Goal: Task Accomplishment & Management: Manage account settings

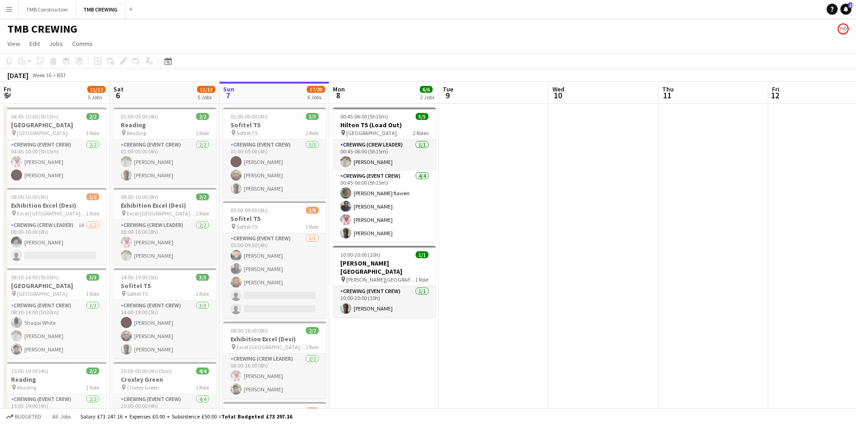
drag, startPoint x: 367, startPoint y: 269, endPoint x: 649, endPoint y: 224, distance: 285.5
click at [635, 225] on app-calendar-viewport "Wed 3 Thu 4 1/1 1 Job Fri 5 11/12 5 Jobs Sat 6 11/13 5 Jobs Sun 7 17/20 6 Jobs …" at bounding box center [428, 416] width 856 height 668
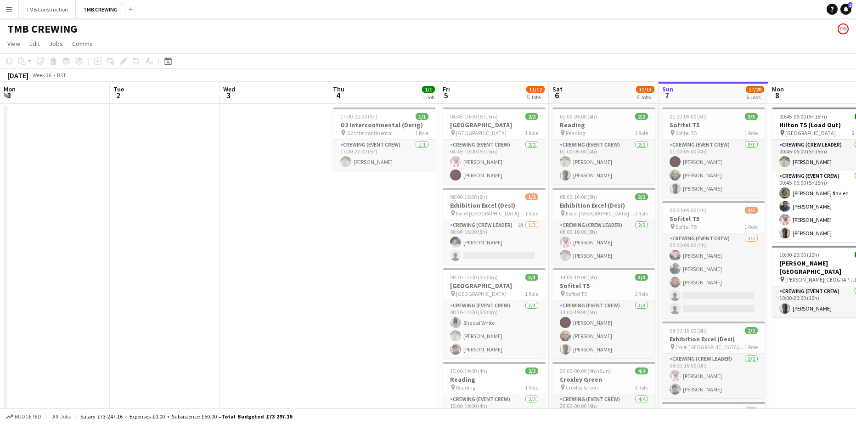
drag, startPoint x: 264, startPoint y: 240, endPoint x: 567, endPoint y: 217, distance: 303.4
click at [567, 217] on app-calendar-viewport "Mon 1 Tue 2 Wed 3 Thu 4 1/1 1 Job Fri 5 11/12 5 Jobs Sat 6 11/13 5 Jobs Sun 7 1…" at bounding box center [428, 416] width 856 height 668
drag, startPoint x: 300, startPoint y: 241, endPoint x: 488, endPoint y: 213, distance: 190.4
click at [488, 213] on app-calendar-viewport "Sat 30 5/5 2 Jobs Sun 31 Mon 1 Tue 2 Wed 3 Thu 4 1/1 1 Job Fri 5 11/12 5 Jobs S…" at bounding box center [428, 416] width 856 height 668
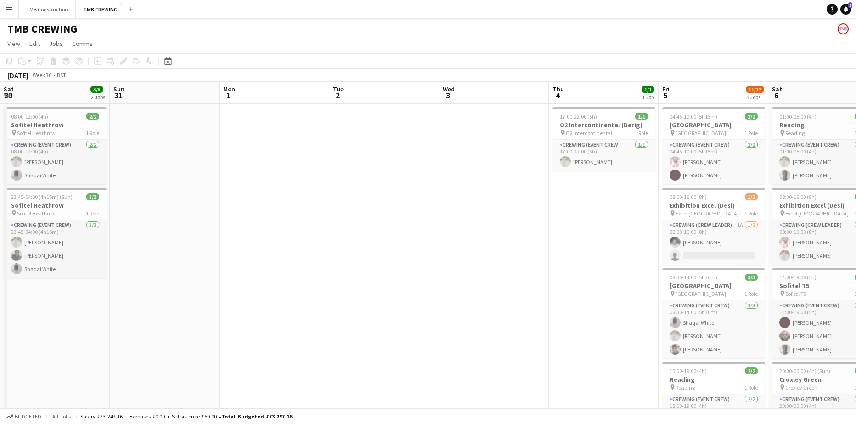
scroll to position [0, 228]
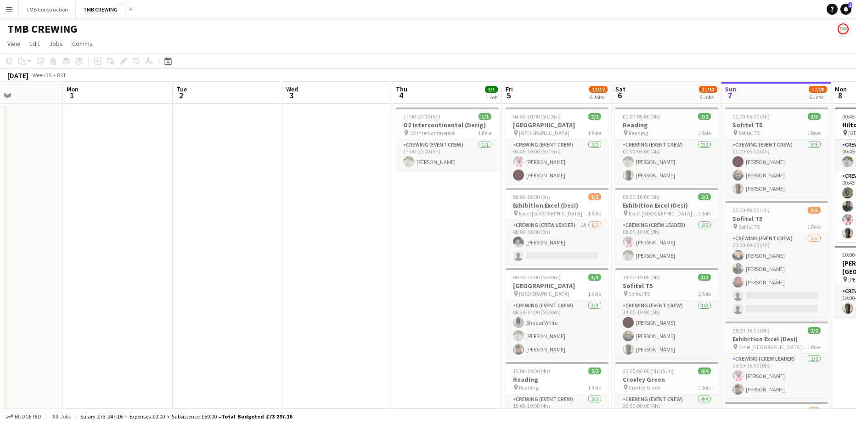
drag, startPoint x: 435, startPoint y: 228, endPoint x: 334, endPoint y: 232, distance: 101.1
click at [334, 232] on app-calendar-viewport "Thu 28 Fri 29 Sat 30 5/5 2 Jobs Sun 31 Mon 1 Tue 2 Wed 3 Thu 4 1/1 1 Job Fri 5 …" at bounding box center [428, 416] width 856 height 668
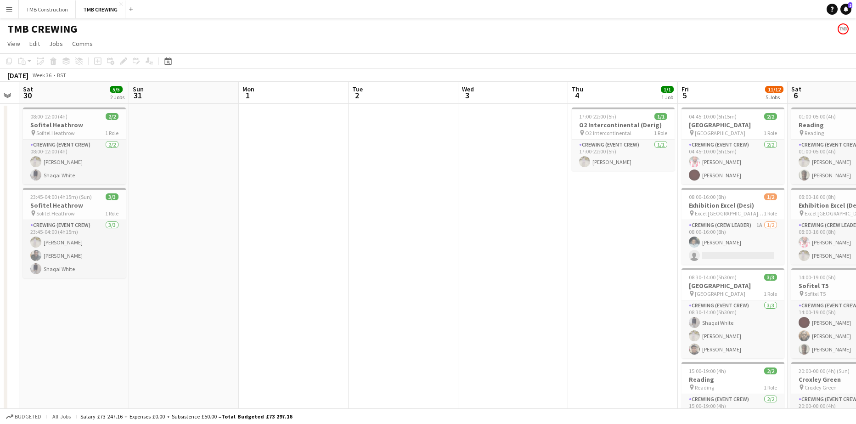
scroll to position [0, 199]
drag, startPoint x: 421, startPoint y: 220, endPoint x: 682, endPoint y: 179, distance: 263.6
click at [682, 179] on app-calendar-viewport "Thu 28 Fri 29 Sat 30 5/5 2 Jobs Sun 31 Mon 1 Tue 2 Wed 3 Thu 4 1/1 1 Job Fri 5 …" at bounding box center [428, 416] width 856 height 668
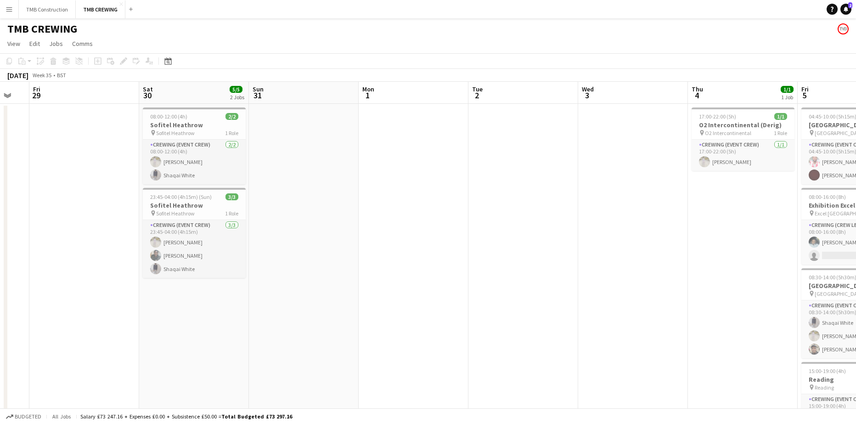
scroll to position [0, 190]
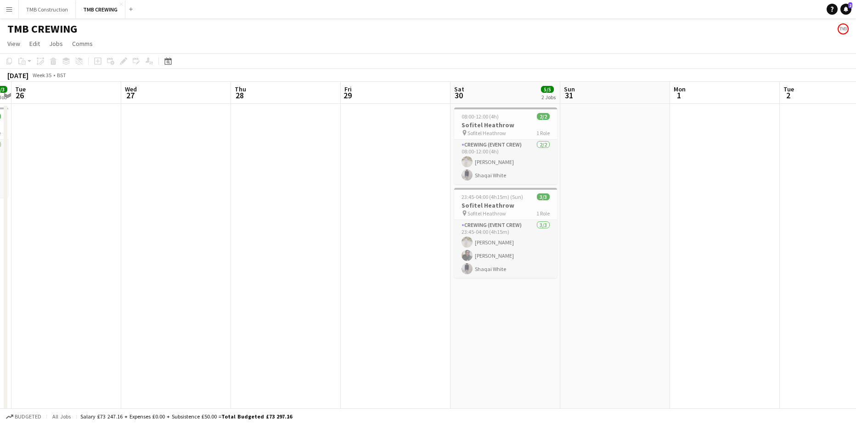
drag, startPoint x: 236, startPoint y: 281, endPoint x: 409, endPoint y: 314, distance: 175.8
click at [654, 252] on app-calendar-viewport "Sun 24 Mon 25 3/3 1 Job Tue 26 Wed 27 Thu 28 Fri 29 Sat 30 5/5 2 Jobs Sun 31 Mo…" at bounding box center [428, 416] width 856 height 668
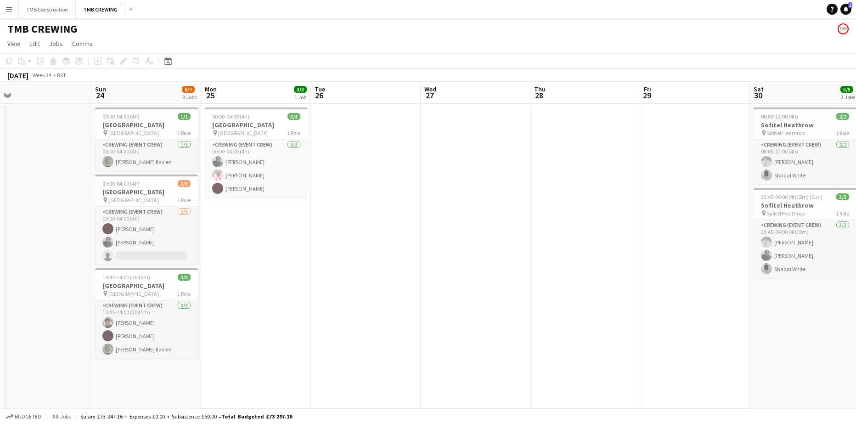
scroll to position [0, 238]
drag, startPoint x: 258, startPoint y: 307, endPoint x: 556, endPoint y: 246, distance: 304.6
click at [556, 246] on app-calendar-viewport "Thu 21 Fri 22 3/3 1 Job Sat 23 Sun 24 6/7 3 Jobs Mon 25 3/3 1 Job Tue 26 Wed 27…" at bounding box center [428, 416] width 856 height 668
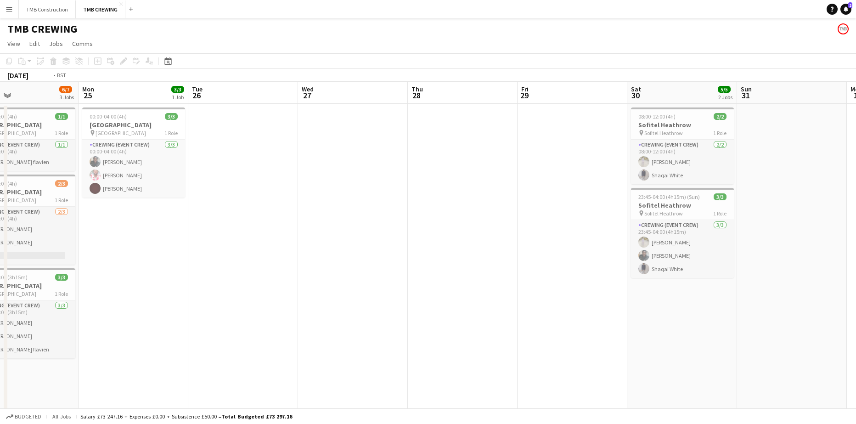
scroll to position [0, 291]
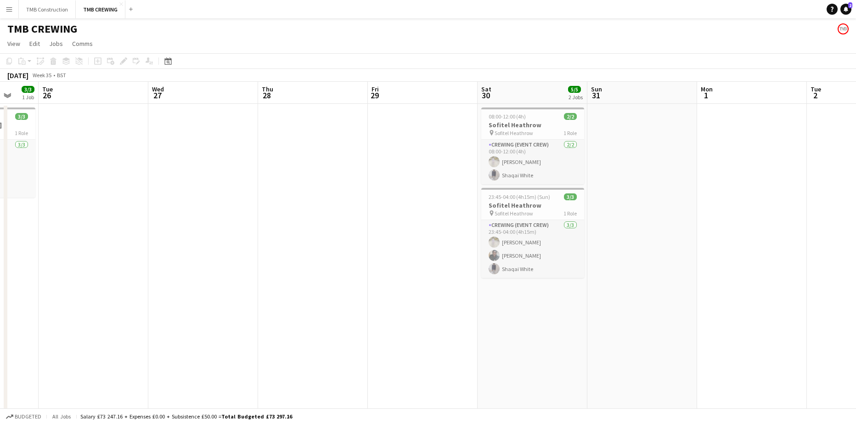
drag, startPoint x: 680, startPoint y: 322, endPoint x: 425, endPoint y: 315, distance: 255.3
click at [425, 315] on app-calendar-viewport "Sat 23 Sun 24 6/7 3 Jobs Mon 25 3/3 1 Job Tue 26 Wed 27 Thu 28 Fri 29 Sat 30 5/…" at bounding box center [428, 416] width 856 height 668
click at [518, 116] on span "08:00-12:00 (4h)" at bounding box center [506, 116] width 37 height 7
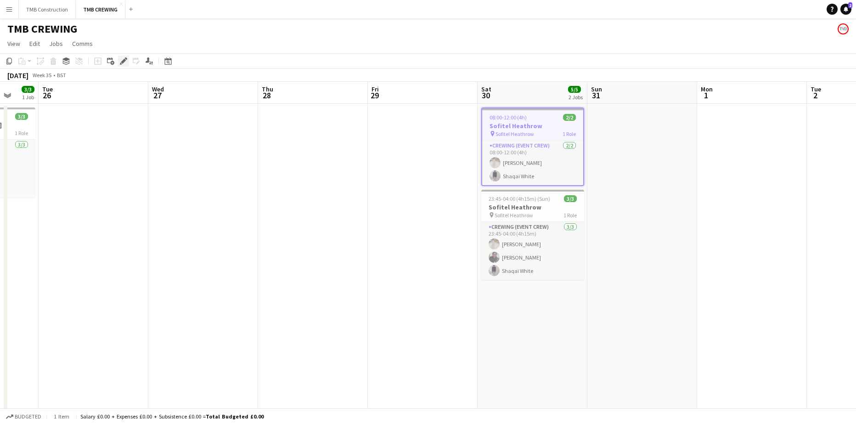
click at [122, 59] on icon "Edit" at bounding box center [123, 60] width 7 height 7
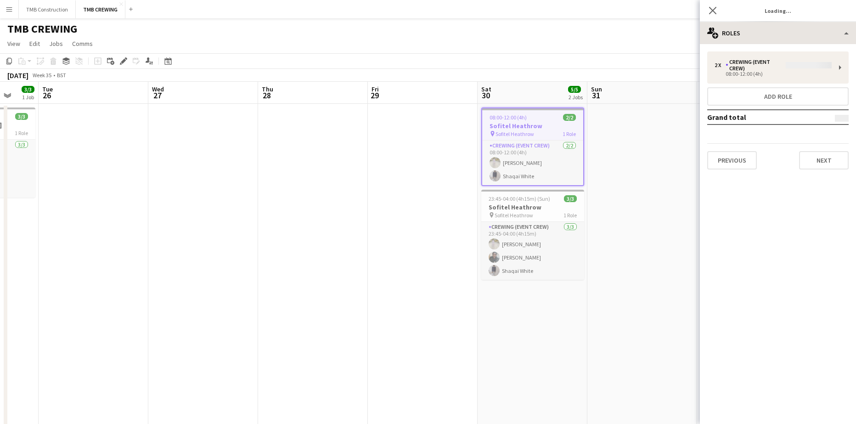
type input "**********"
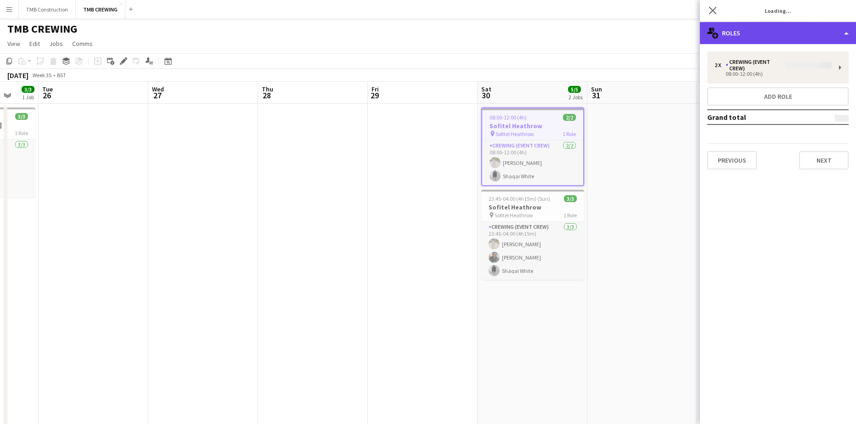
click at [773, 38] on div "multiple-users-add Roles" at bounding box center [778, 33] width 156 height 22
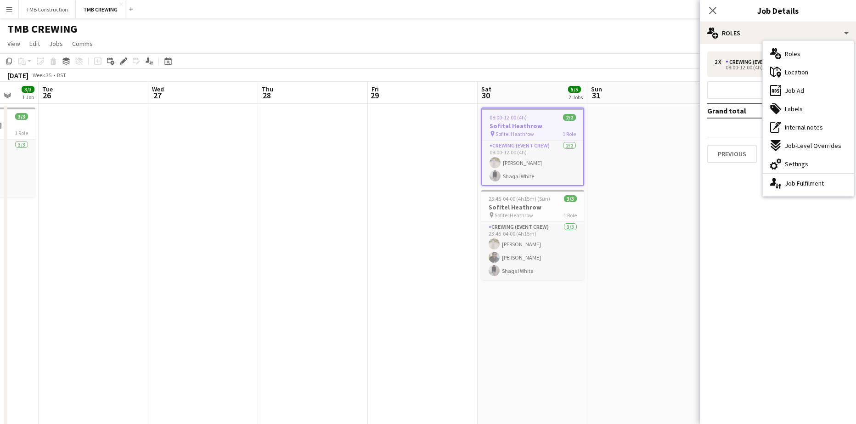
click at [802, 162] on span "Settings" at bounding box center [796, 164] width 23 height 8
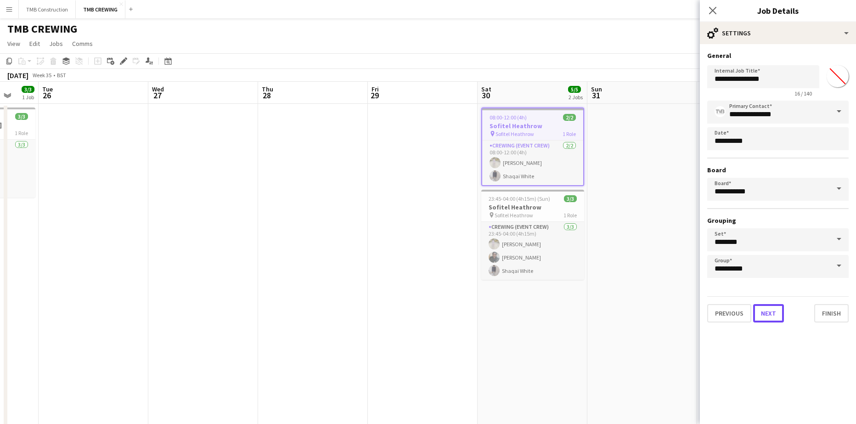
click at [778, 321] on button "Next" at bounding box center [768, 313] width 31 height 18
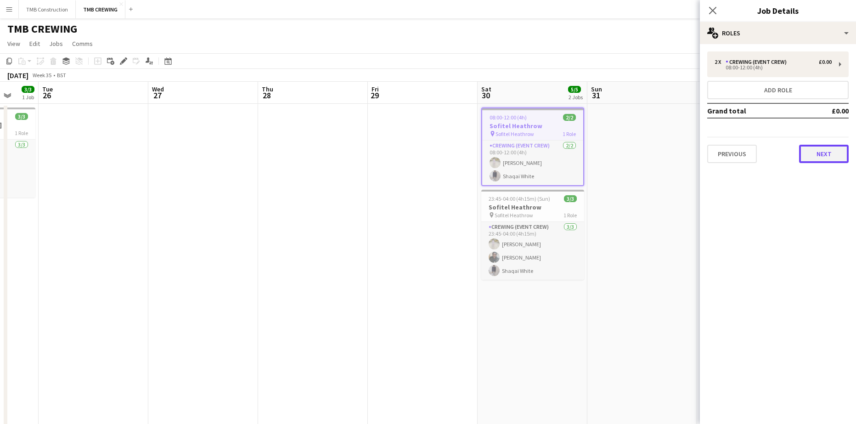
click at [819, 161] on button "Next" at bounding box center [824, 154] width 50 height 18
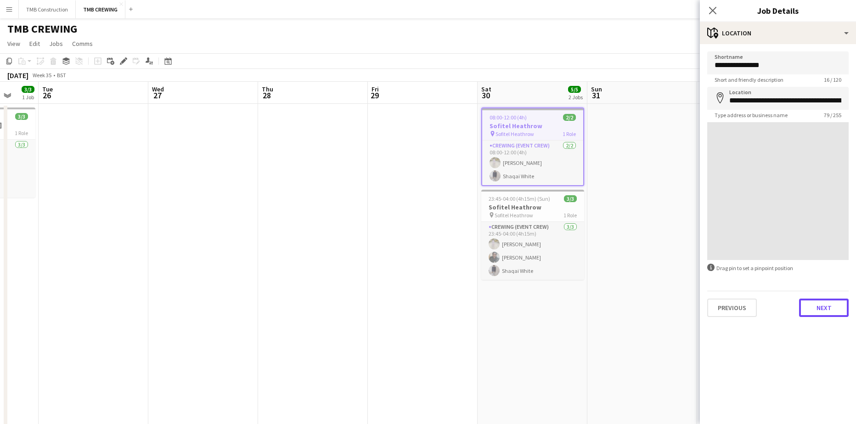
click at [832, 303] on button "Next" at bounding box center [824, 307] width 50 height 18
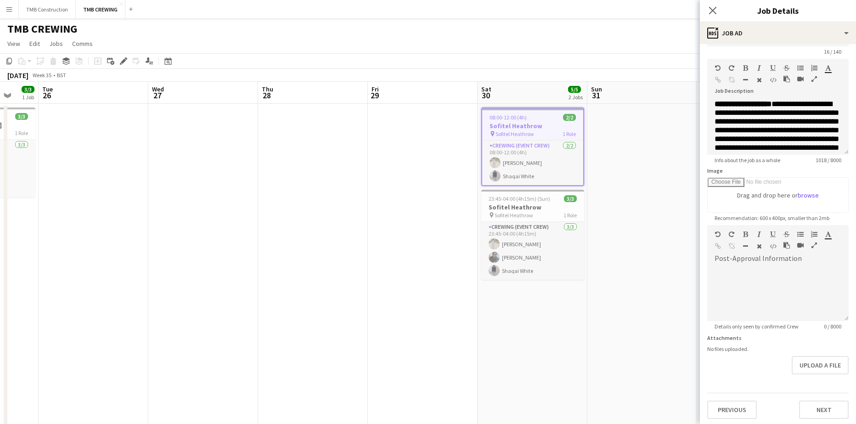
scroll to position [30, 0]
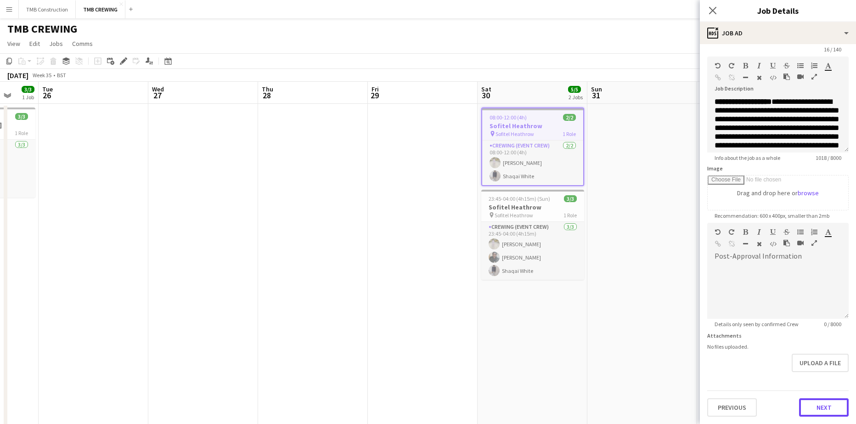
click at [808, 409] on button "Next" at bounding box center [824, 407] width 50 height 18
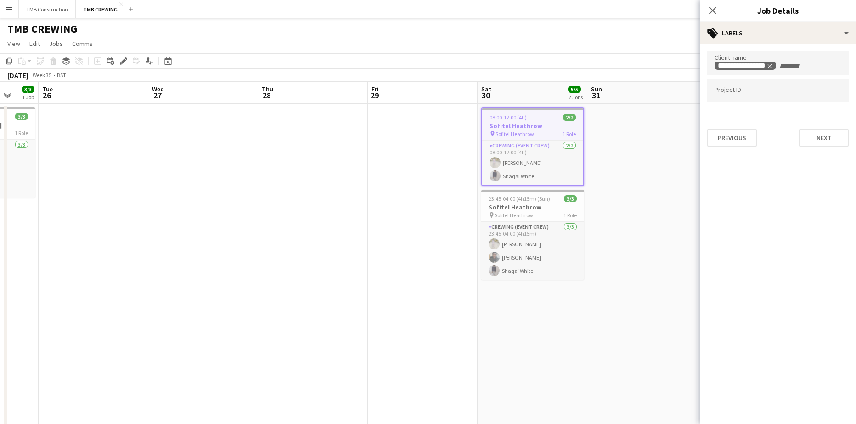
scroll to position [0, 0]
drag, startPoint x: 630, startPoint y: 275, endPoint x: 323, endPoint y: 299, distance: 308.6
click at [314, 299] on app-calendar-viewport "Sat 23 Sun 24 6/7 3 Jobs Mon 25 3/3 1 Job Tue 26 Wed 27 Thu 28 Fri 29 Sat 30 5/…" at bounding box center [428, 416] width 856 height 668
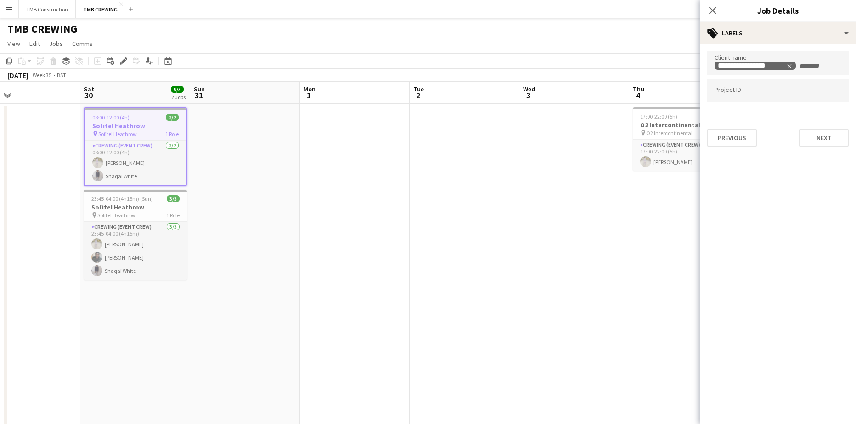
drag, startPoint x: 475, startPoint y: 280, endPoint x: 269, endPoint y: 276, distance: 205.7
click at [269, 276] on app-calendar-viewport "Tue 26 Wed 27 Thu 28 Fri 29 Sat 30 5/5 2 Jobs Sun 31 Mon 1 Tue 2 Wed 3 Thu 4 1/…" at bounding box center [428, 416] width 856 height 668
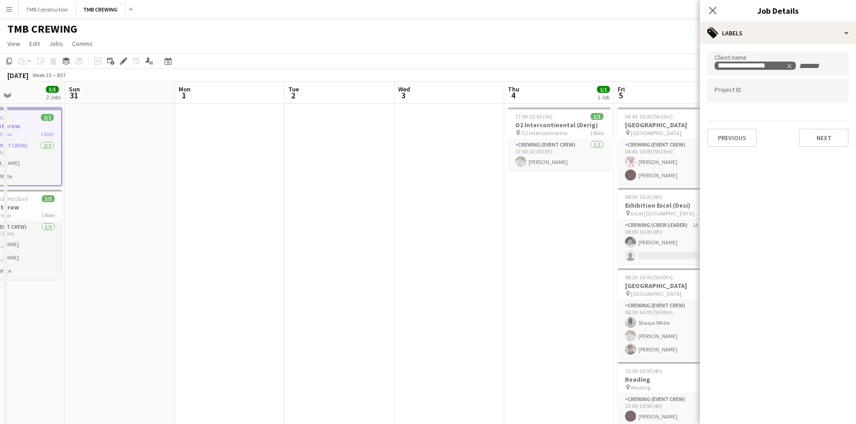
scroll to position [0, 319]
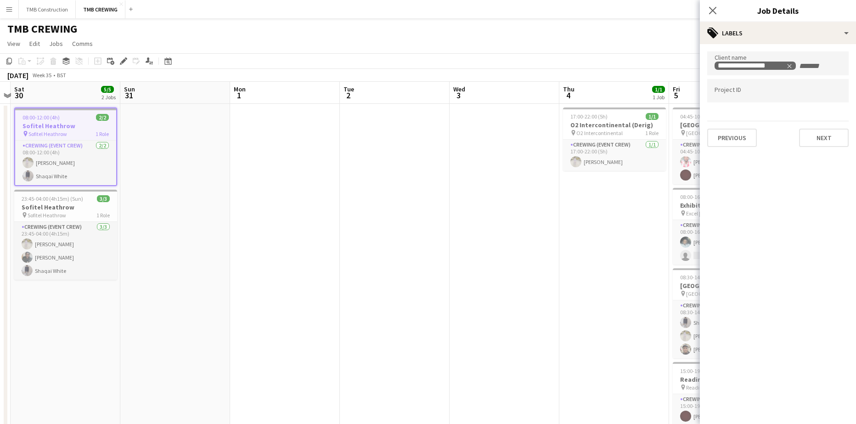
drag, startPoint x: 520, startPoint y: 267, endPoint x: 465, endPoint y: 274, distance: 55.1
click at [465, 274] on app-calendar-viewport "Wed 27 Thu 28 Fri 29 Sat 30 5/5 2 Jobs Sun 31 Mon 1 Tue 2 Wed 3 Thu 4 1/1 1 Job…" at bounding box center [428, 416] width 856 height 668
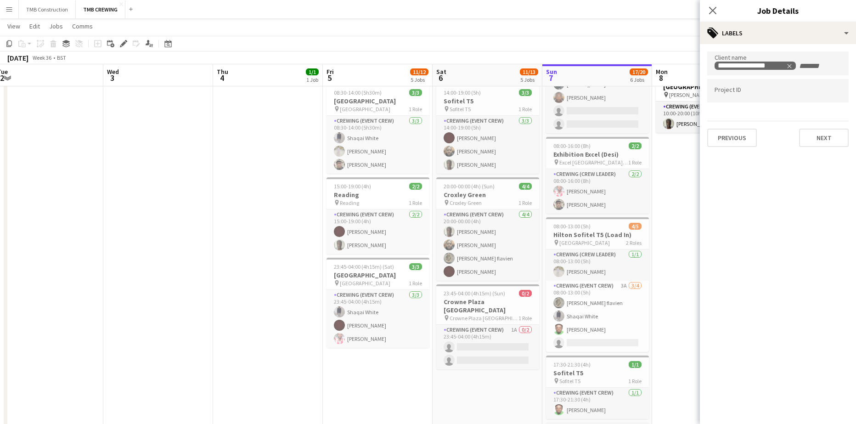
scroll to position [0, 344]
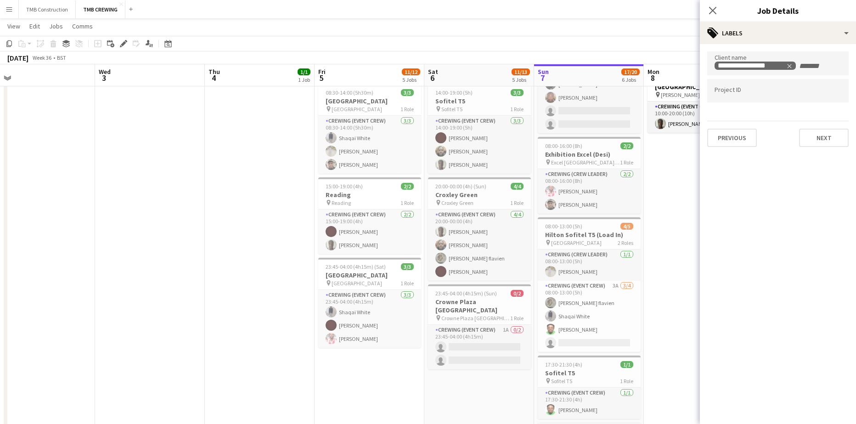
drag, startPoint x: 508, startPoint y: 344, endPoint x: 332, endPoint y: 352, distance: 176.0
click at [332, 352] on app-calendar-viewport "Sat 30 5/5 2 Jobs Sun 31 Mon 1 Tue 2 Wed 3 Thu 4 1/1 1 Job Fri 5 11/12 5 Jobs S…" at bounding box center [428, 208] width 856 height 713
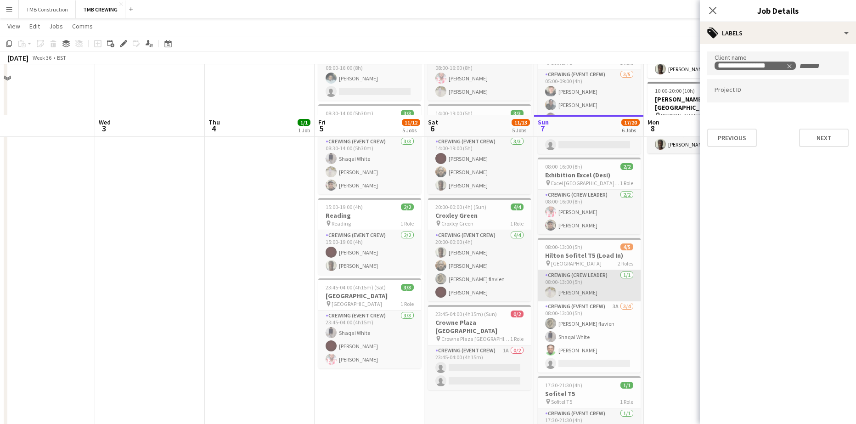
scroll to position [230, 0]
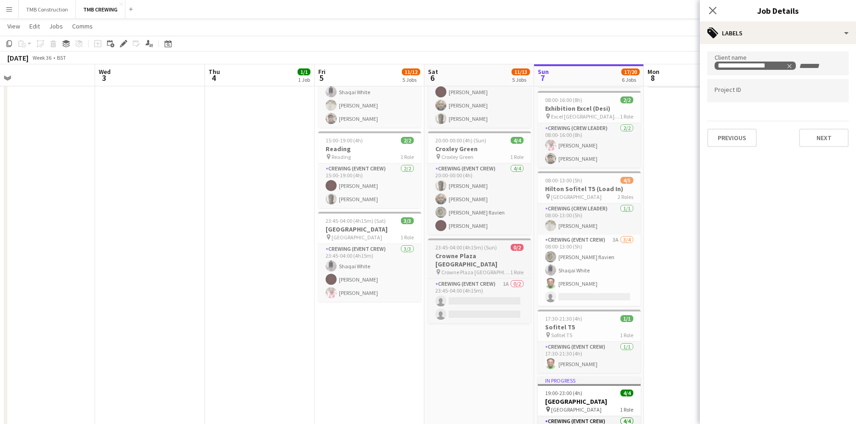
click at [483, 248] on span "23:45-04:00 (4h15m) (Sun)" at bounding box center [466, 247] width 62 height 7
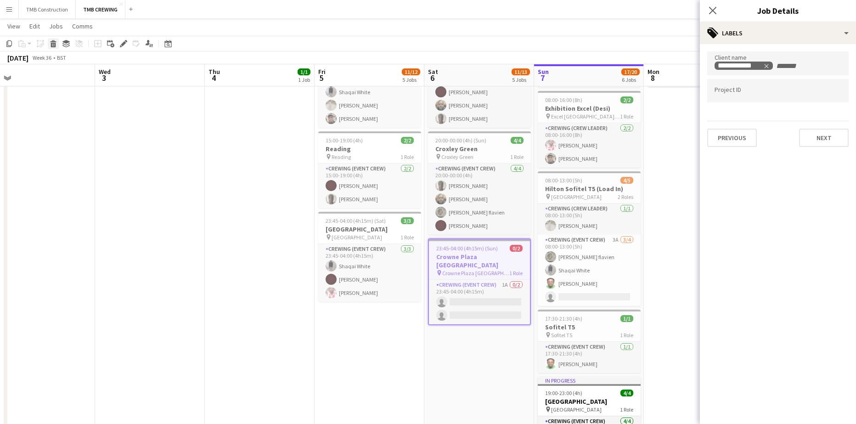
click at [55, 44] on icon at bounding box center [53, 45] width 5 height 5
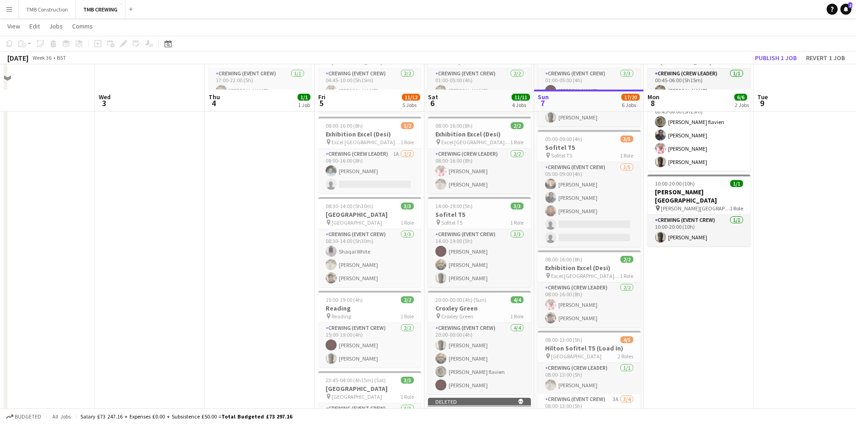
scroll to position [46, 0]
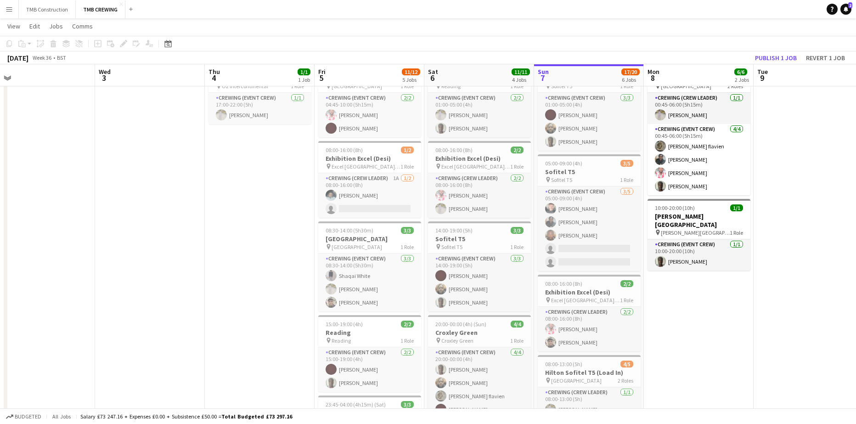
click at [770, 50] on app-toolbar "Copy Paste Paste Ctrl+V Paste with crew Ctrl+Shift+V Paste linked Job Delete Gr…" at bounding box center [428, 44] width 856 height 16
click at [769, 56] on button "Publish 1 job" at bounding box center [775, 58] width 49 height 12
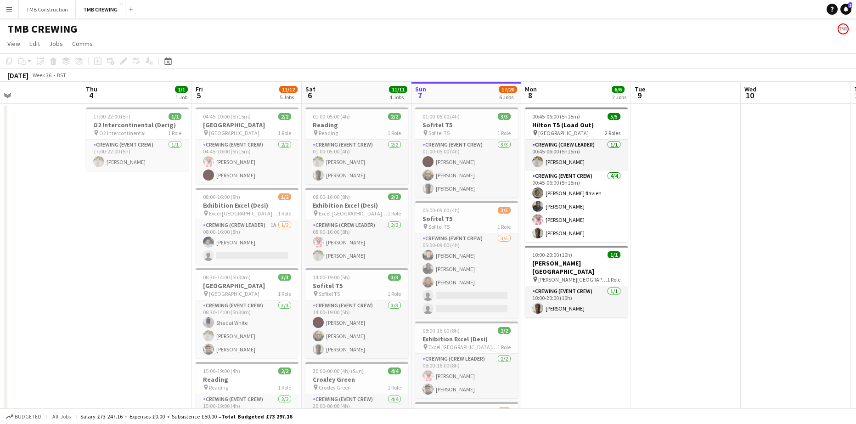
scroll to position [0, 362]
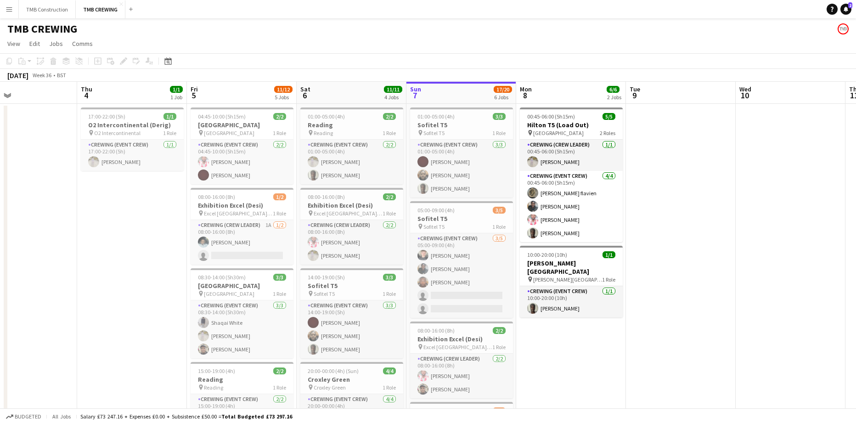
drag, startPoint x: 601, startPoint y: 213, endPoint x: 509, endPoint y: 215, distance: 91.9
click at [509, 215] on app-calendar-viewport "Sun 31 Mon 1 Tue 2 Wed 3 Thu 4 1/1 1 Job Fri 5 11/12 5 Jobs Sat 6 11/11 4 Jobs …" at bounding box center [428, 416] width 856 height 668
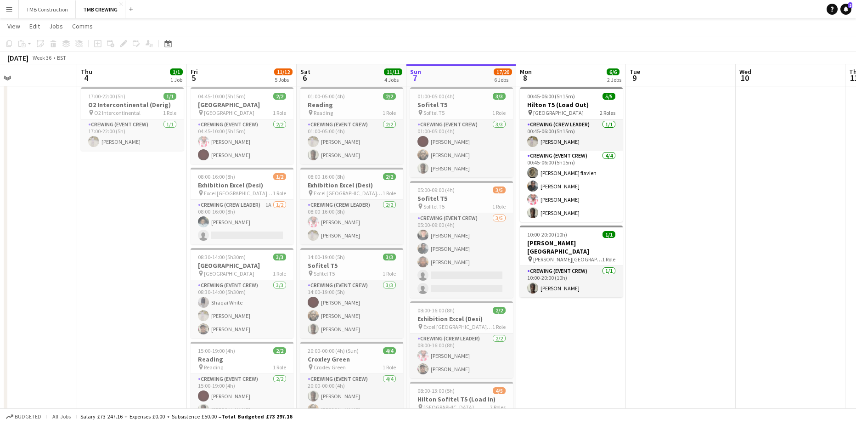
scroll to position [19, 0]
click at [597, 282] on app-card-role "Crewing (Event Crew) 1/1 10:00-20:00 (10h) Jordan Eloket" at bounding box center [571, 281] width 103 height 31
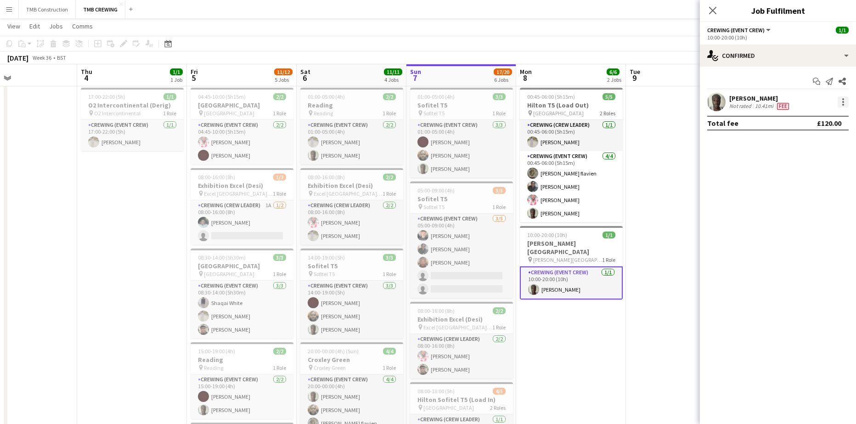
click at [843, 100] on div at bounding box center [843, 99] width 2 height 2
click at [799, 201] on button "Remove" at bounding box center [813, 207] width 72 height 22
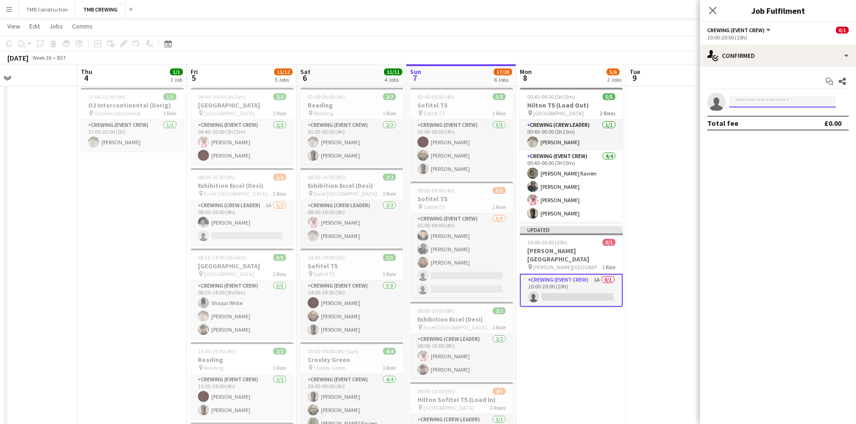
click at [766, 97] on input at bounding box center [782, 101] width 107 height 11
type input "*****"
click at [763, 126] on span "+447960349492" at bounding box center [782, 129] width 92 height 7
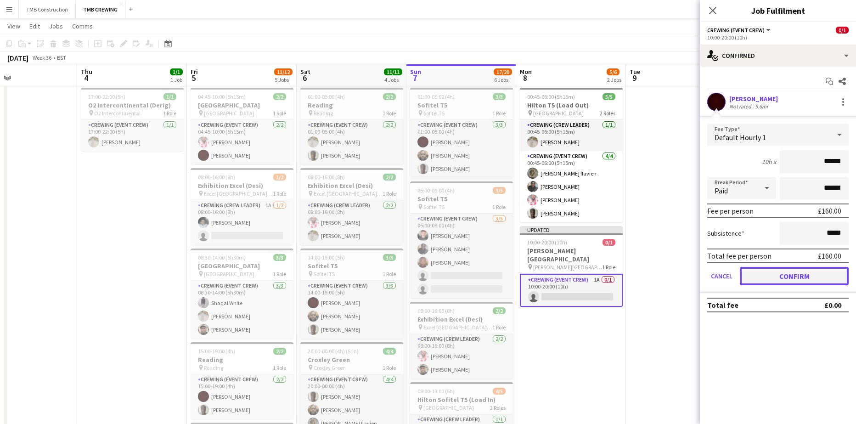
click at [815, 281] on button "Confirm" at bounding box center [794, 276] width 109 height 18
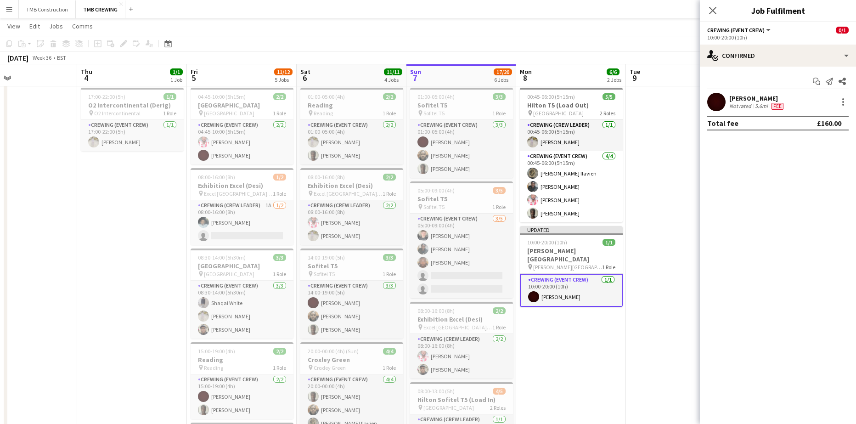
click at [713, 11] on icon at bounding box center [712, 10] width 7 height 7
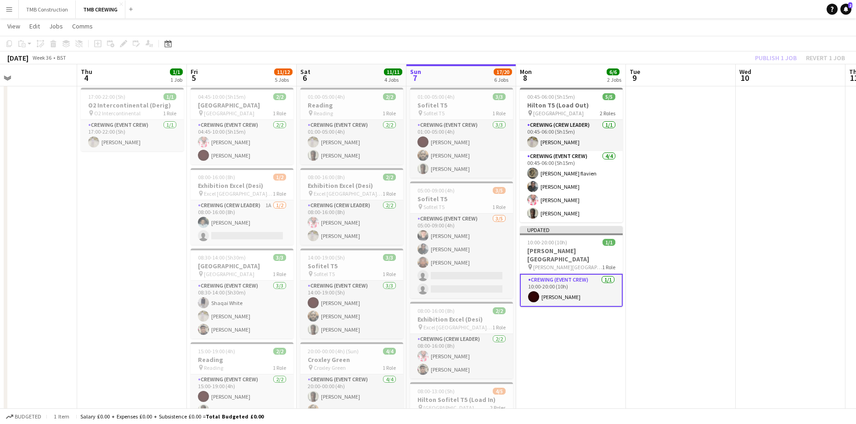
click at [679, 163] on app-date-cell at bounding box center [681, 407] width 110 height 646
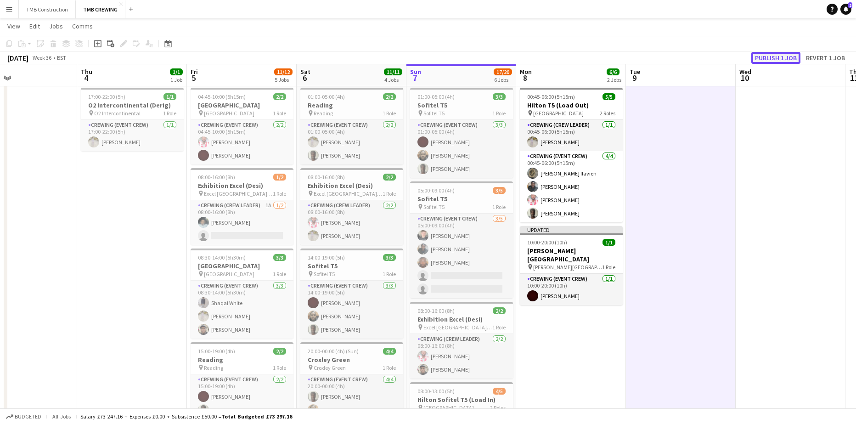
click at [779, 62] on button "Publish 1 job" at bounding box center [775, 58] width 49 height 12
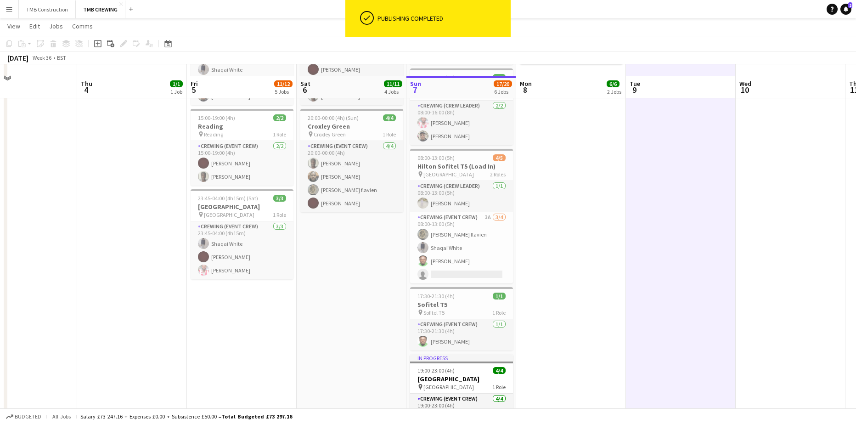
scroll to position [248, 0]
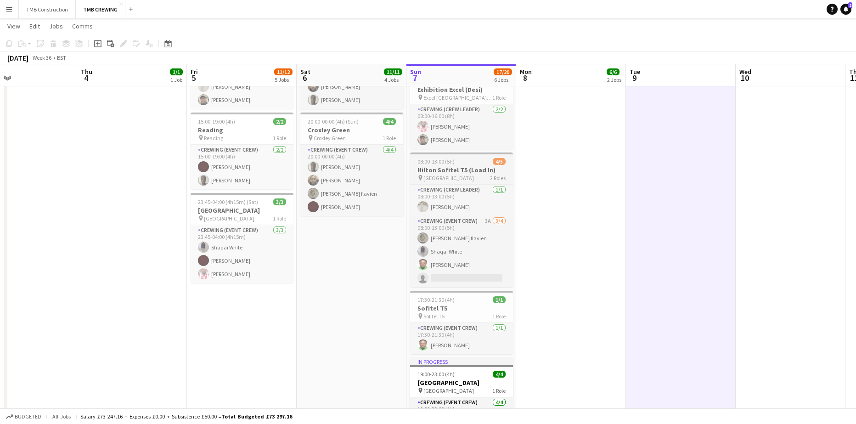
click at [472, 168] on h3 "Hilton Sofitel T5 (Load In)" at bounding box center [461, 170] width 103 height 8
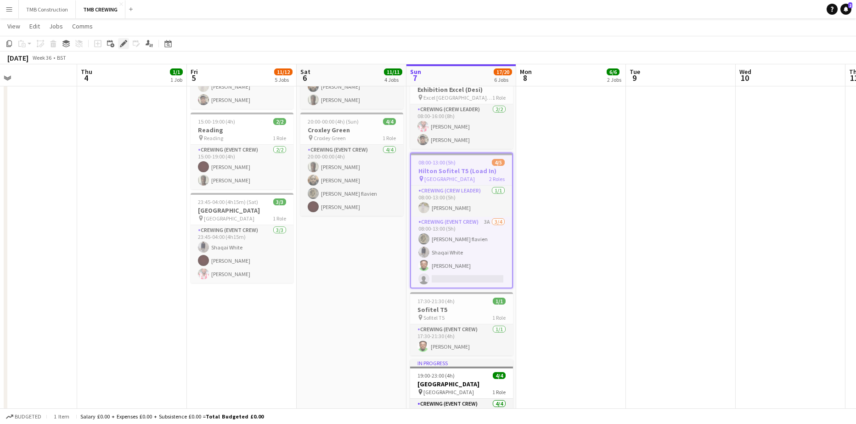
click at [125, 41] on icon at bounding box center [126, 41] width 2 height 2
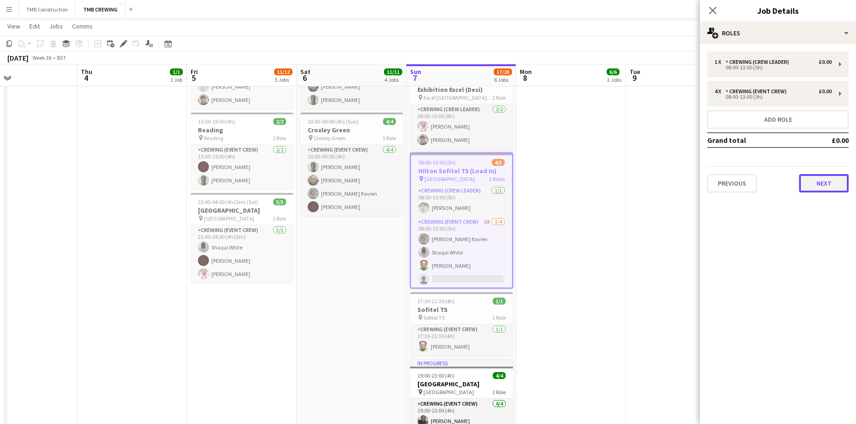
click at [818, 178] on button "Next" at bounding box center [824, 183] width 50 height 18
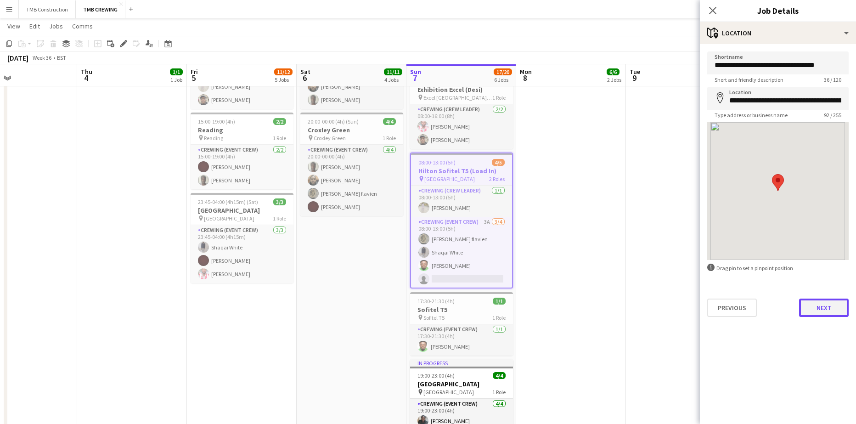
click at [828, 311] on button "Next" at bounding box center [824, 307] width 50 height 18
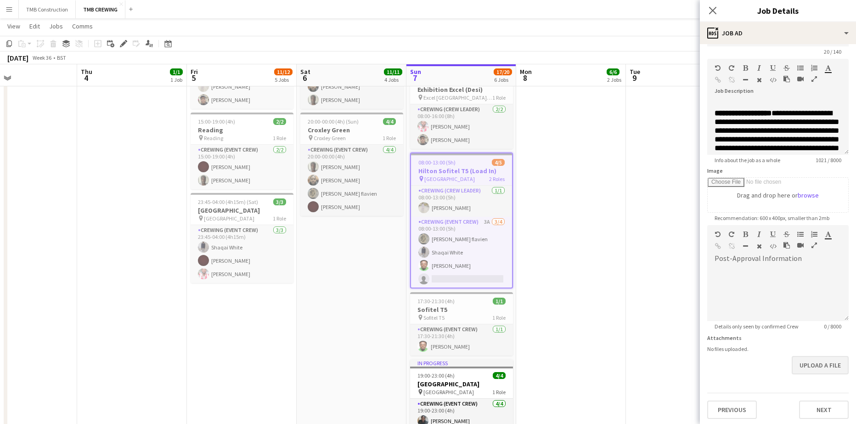
scroll to position [30, 0]
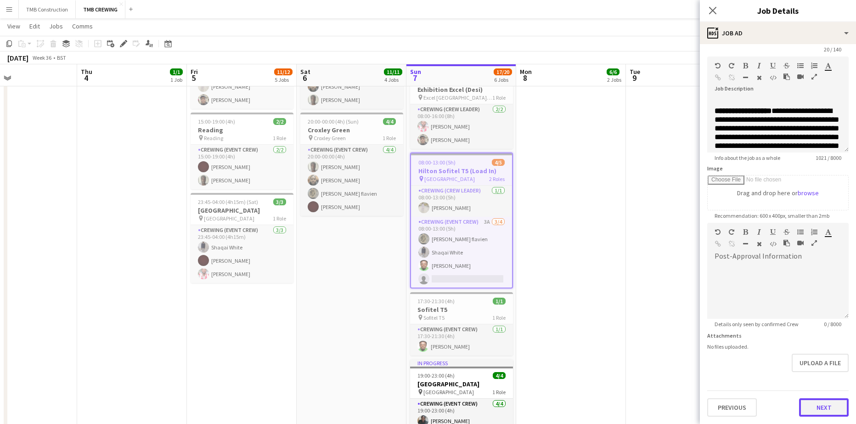
click at [810, 404] on button "Next" at bounding box center [824, 407] width 50 height 18
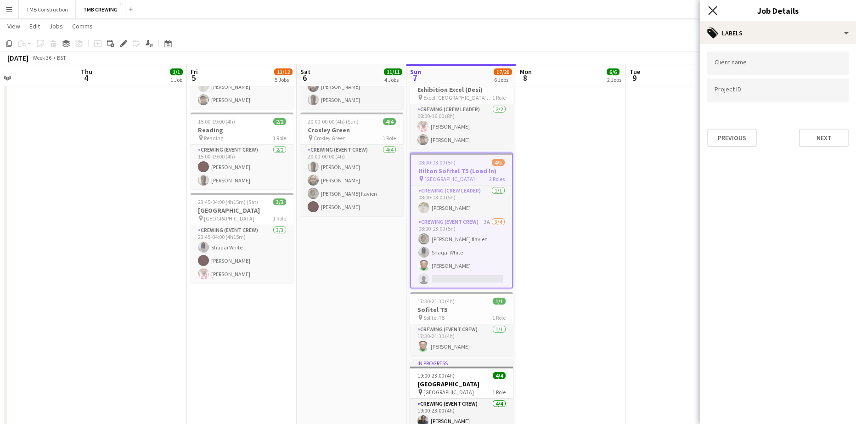
click at [713, 9] on icon "Close pop-in" at bounding box center [712, 10] width 9 height 9
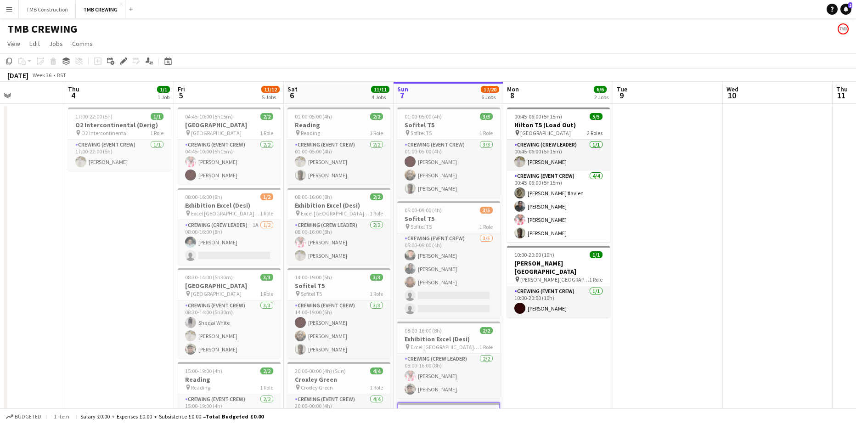
scroll to position [0, 373]
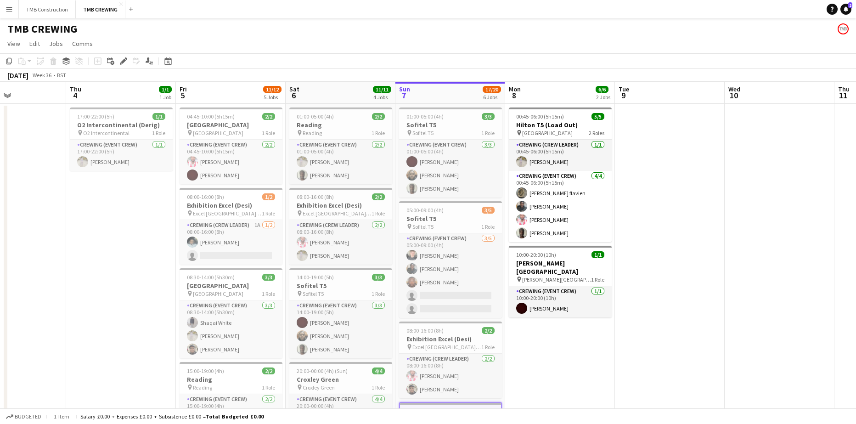
drag, startPoint x: 593, startPoint y: 380, endPoint x: 582, endPoint y: 258, distance: 122.2
click at [582, 258] on app-calendar-viewport "Sun 31 Mon 1 Tue 2 Wed 3 Thu 4 1/1 1 Job Fri 5 11/12 5 Jobs Sat 6 11/11 4 Jobs …" at bounding box center [428, 416] width 856 height 668
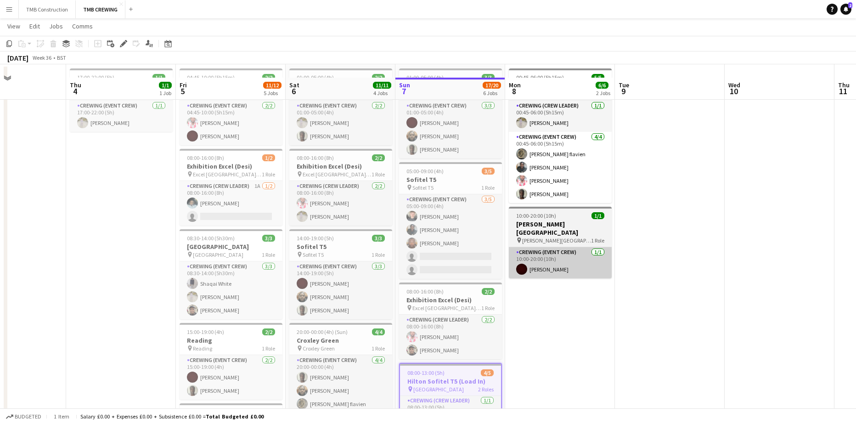
scroll to position [0, 0]
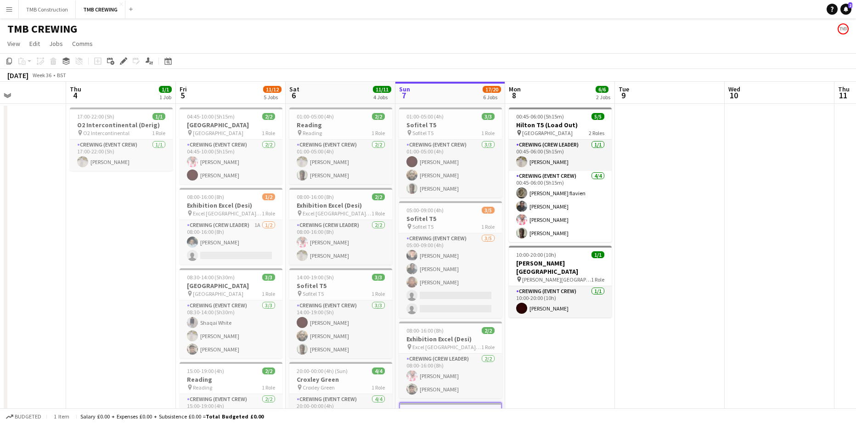
click at [13, 10] on button "Menu" at bounding box center [9, 9] width 18 height 18
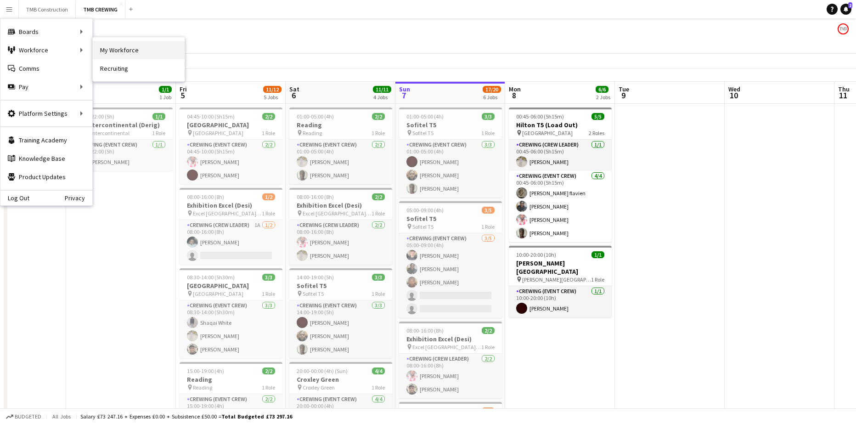
click at [118, 52] on link "My Workforce" at bounding box center [139, 50] width 92 height 18
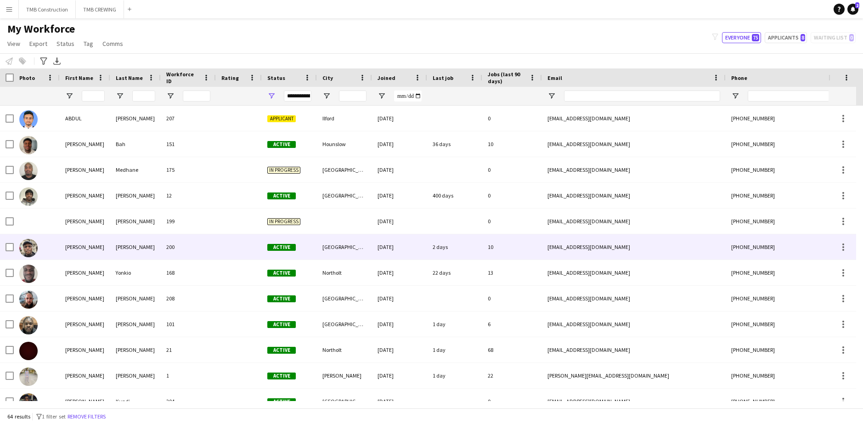
click at [256, 248] on div at bounding box center [239, 246] width 46 height 25
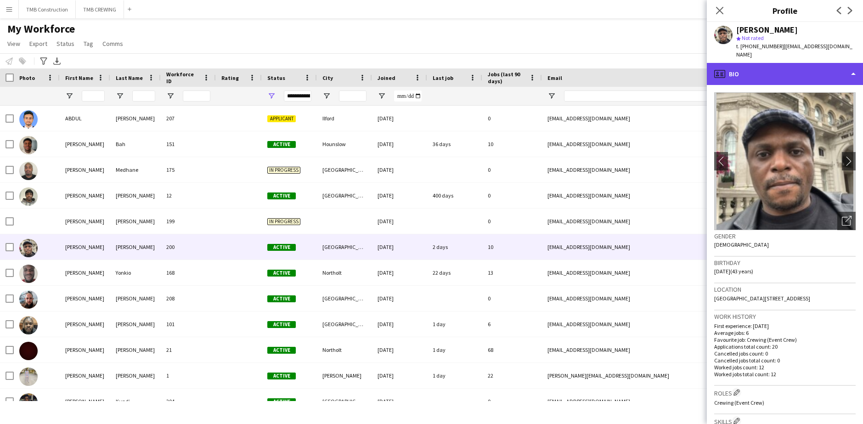
click at [772, 68] on div "profile Bio" at bounding box center [785, 74] width 156 height 22
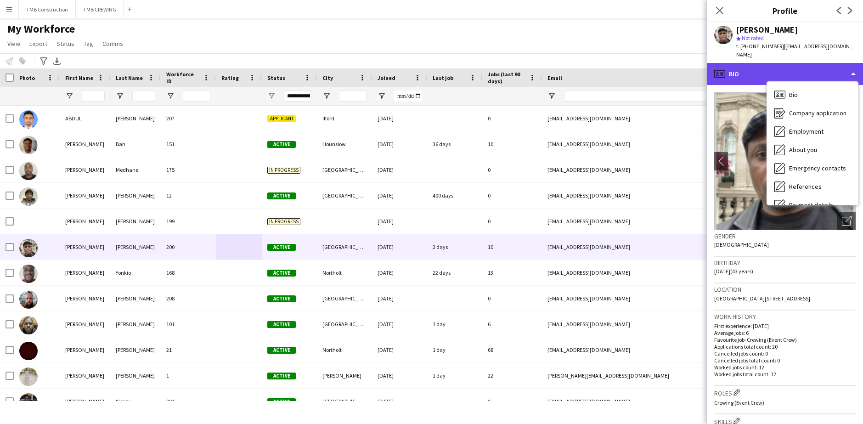
click at [763, 66] on div "profile Bio" at bounding box center [785, 74] width 156 height 22
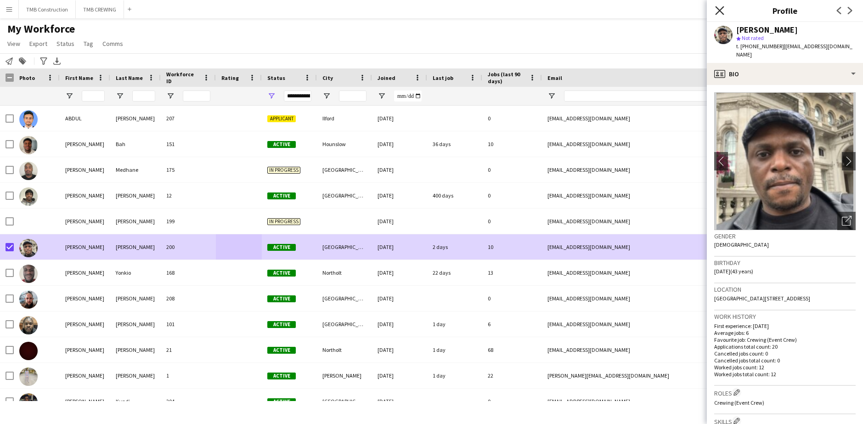
click at [723, 7] on icon at bounding box center [719, 10] width 9 height 9
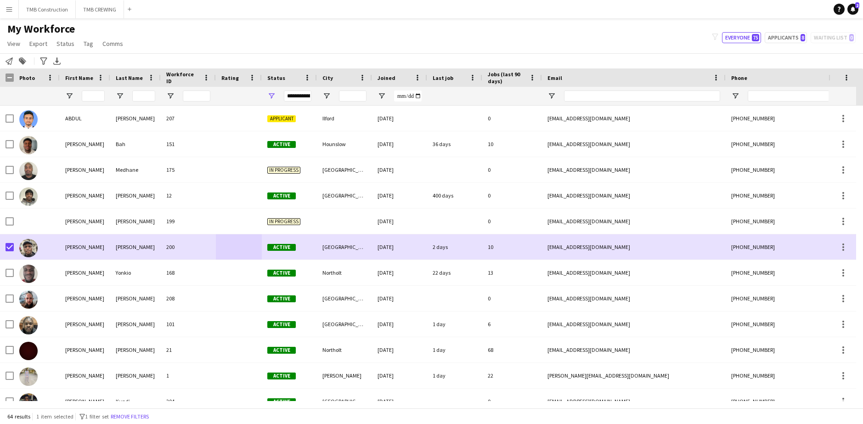
click at [68, 51] on app-page-menu "View Views Default view New view Update view Delete view Edit name Customise vi…" at bounding box center [66, 44] width 132 height 17
click at [70, 46] on span "Status" at bounding box center [65, 43] width 18 height 8
drag, startPoint x: 72, startPoint y: 63, endPoint x: 75, endPoint y: 72, distance: 9.9
click at [71, 67] on link "Edit" at bounding box center [85, 63] width 64 height 19
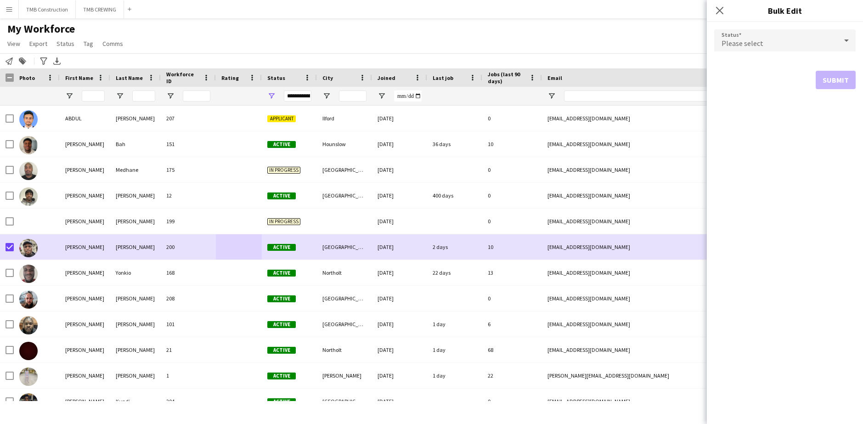
click at [784, 38] on div "Please select" at bounding box center [775, 40] width 123 height 22
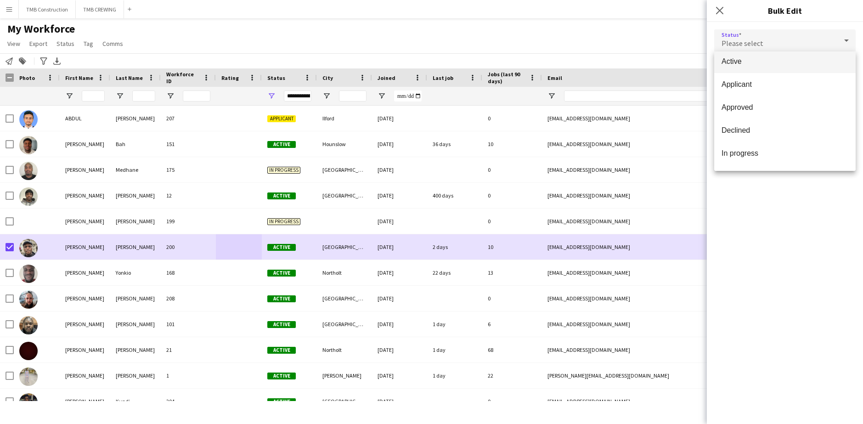
scroll to position [3, 0]
click at [758, 129] on span "Declined" at bounding box center [784, 132] width 127 height 9
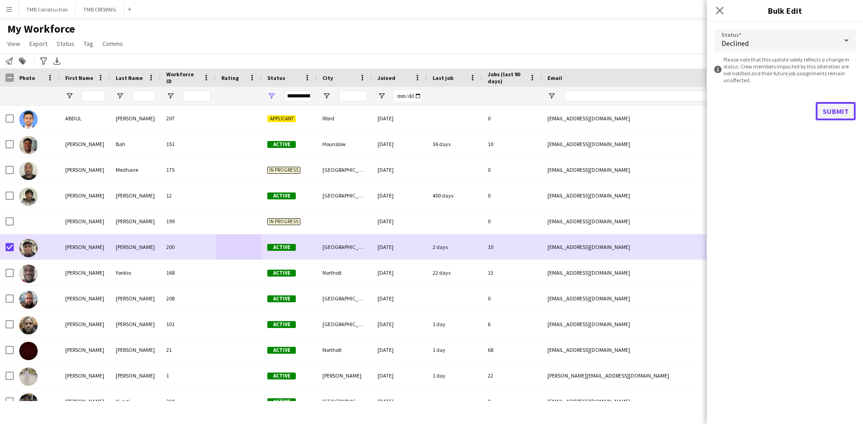
click at [842, 113] on button "Submit" at bounding box center [835, 111] width 40 height 18
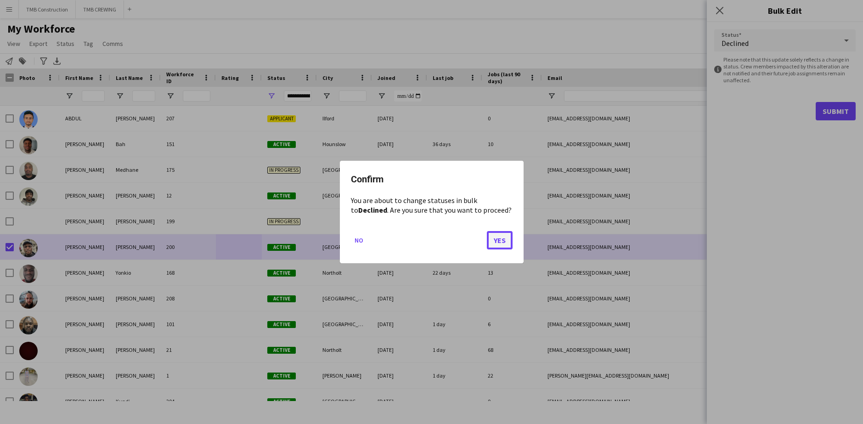
click at [501, 242] on button "Yes" at bounding box center [500, 240] width 26 height 18
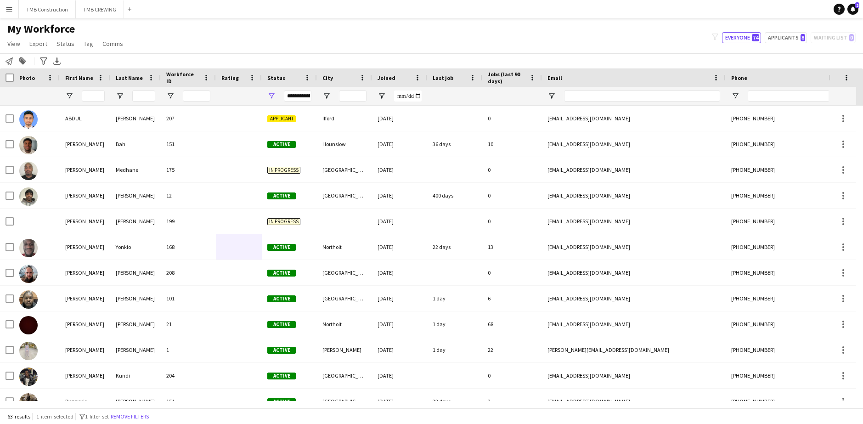
click at [11, 10] on app-icon "Menu" at bounding box center [9, 9] width 7 height 7
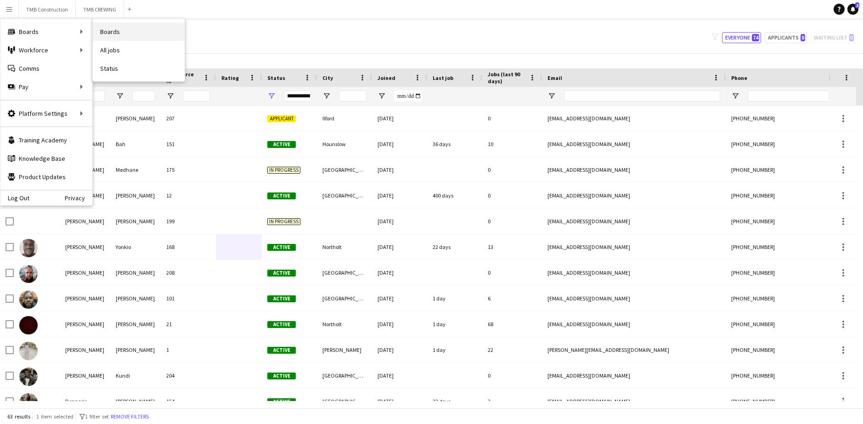
click at [124, 30] on link "Boards" at bounding box center [139, 31] width 92 height 18
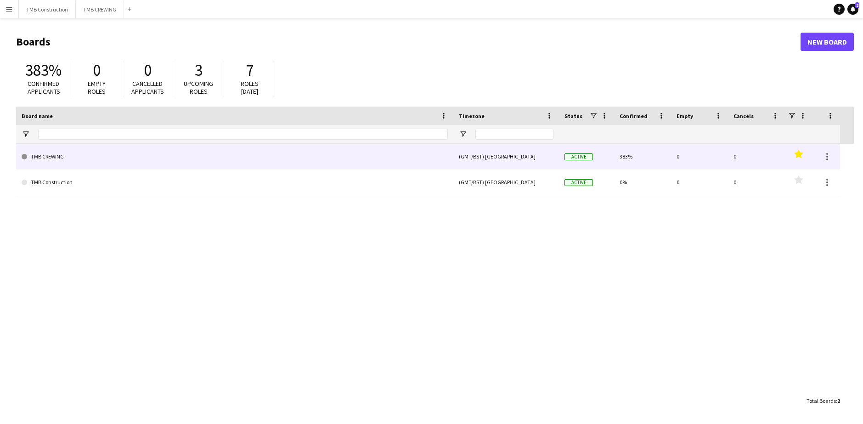
click at [368, 152] on link "TMB CREWING" at bounding box center [235, 157] width 426 height 26
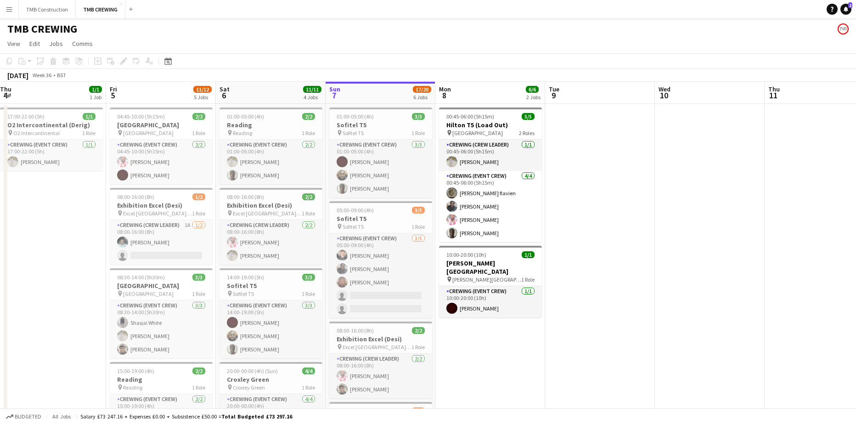
click at [493, 316] on app-calendar-viewport "Tue 2 Wed 3 Thu 4 1/1 1 Job Fri 5 11/12 5 Jobs Sat 6 11/11 4 Jobs Sun 7 17/20 6…" at bounding box center [428, 412] width 856 height 660
